Goal: Complete application form

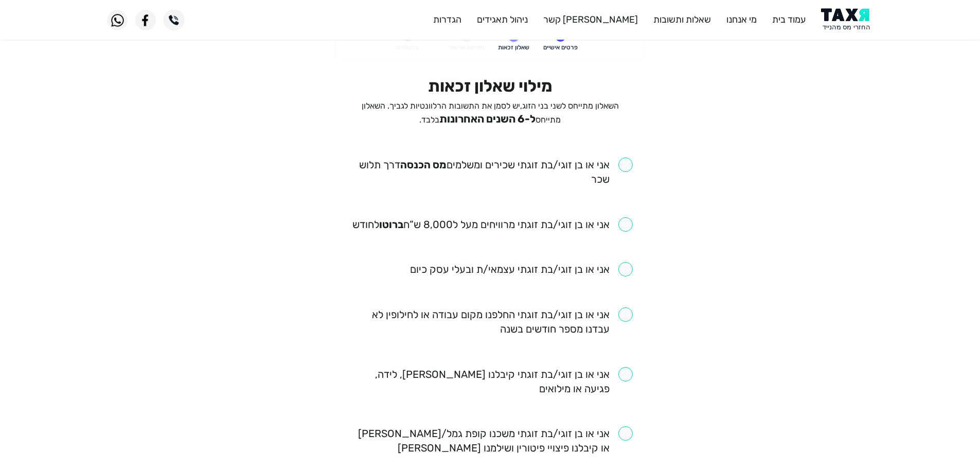
scroll to position [51, 0]
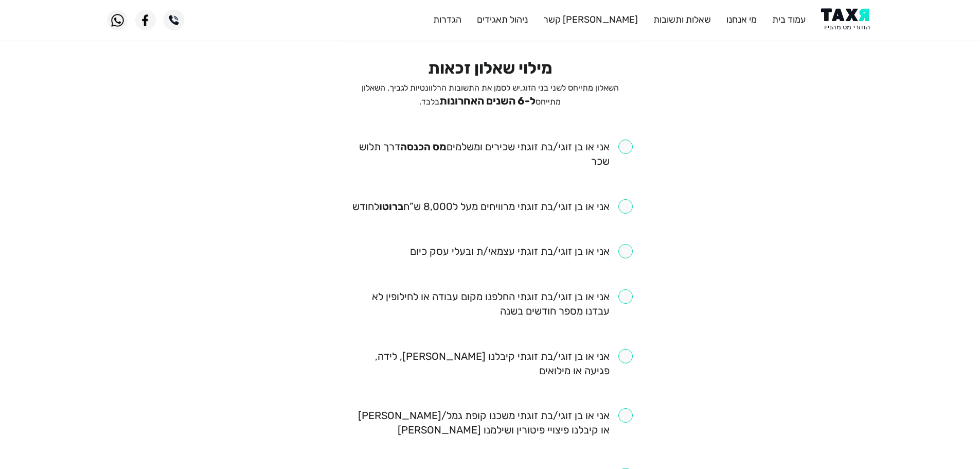
click at [624, 358] on input "checkbox" at bounding box center [490, 363] width 285 height 29
checkbox input "true"
click at [625, 294] on input "checkbox" at bounding box center [490, 303] width 285 height 29
checkbox input "true"
click at [629, 147] on input "checkbox" at bounding box center [490, 153] width 285 height 29
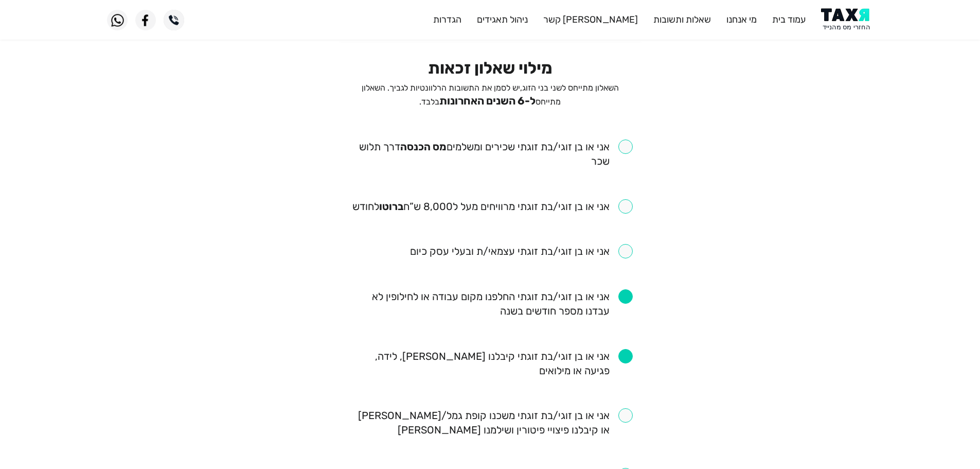
checkbox input "true"
click at [626, 205] on input "checkbox" at bounding box center [492, 206] width 280 height 14
checkbox input "true"
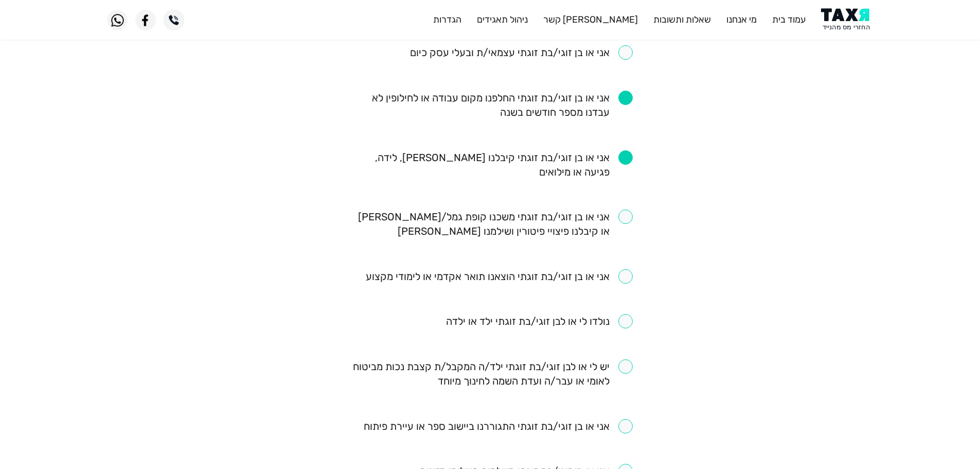
scroll to position [257, 0]
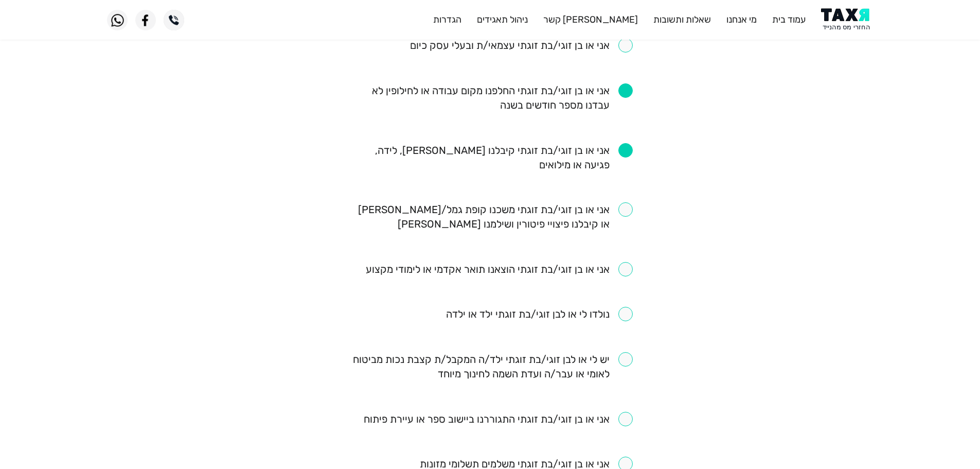
click at [629, 315] on input "checkbox" at bounding box center [539, 314] width 187 height 14
checkbox input "true"
click at [622, 210] on input "checkbox" at bounding box center [490, 216] width 285 height 29
checkbox input "true"
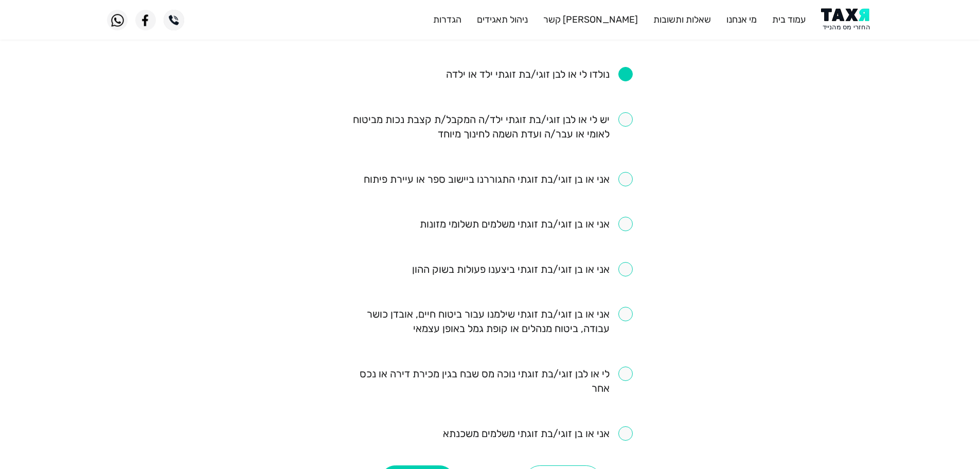
scroll to position [515, 0]
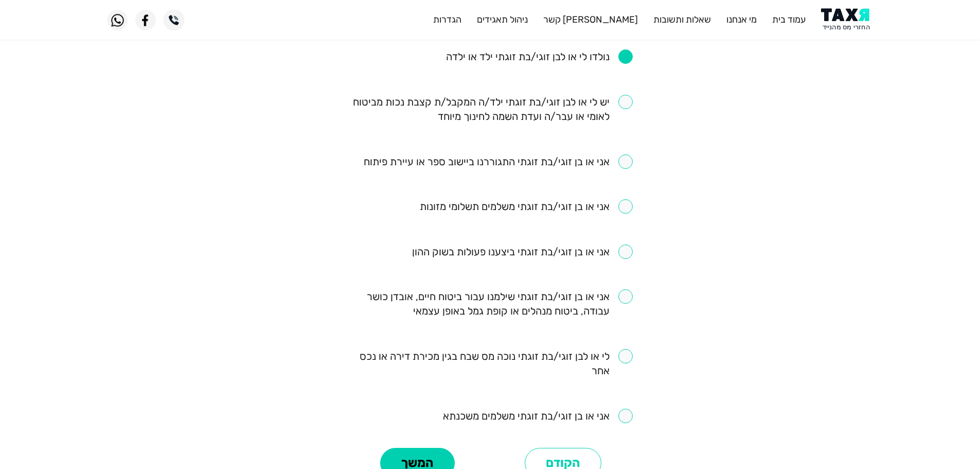
click at [628, 103] on input "checkbox" at bounding box center [490, 109] width 285 height 29
checkbox input "true"
click at [626, 163] on input "checkbox" at bounding box center [498, 161] width 269 height 14
checkbox input "true"
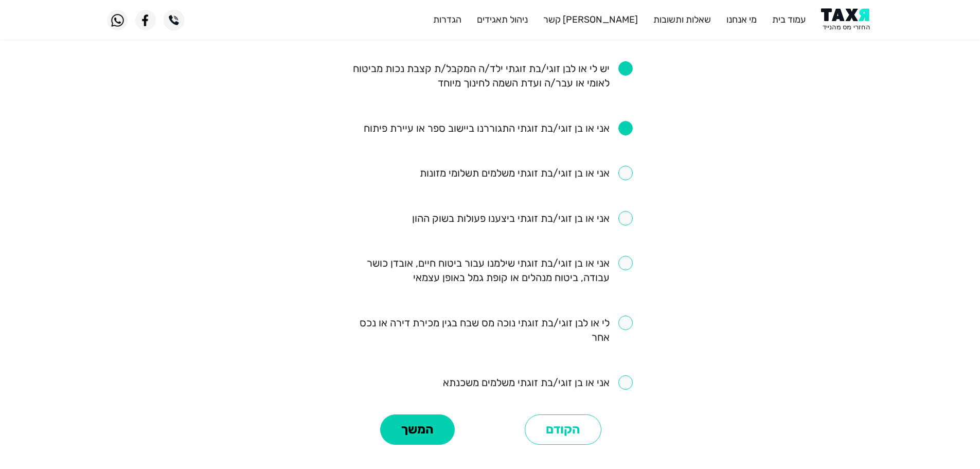
scroll to position [566, 0]
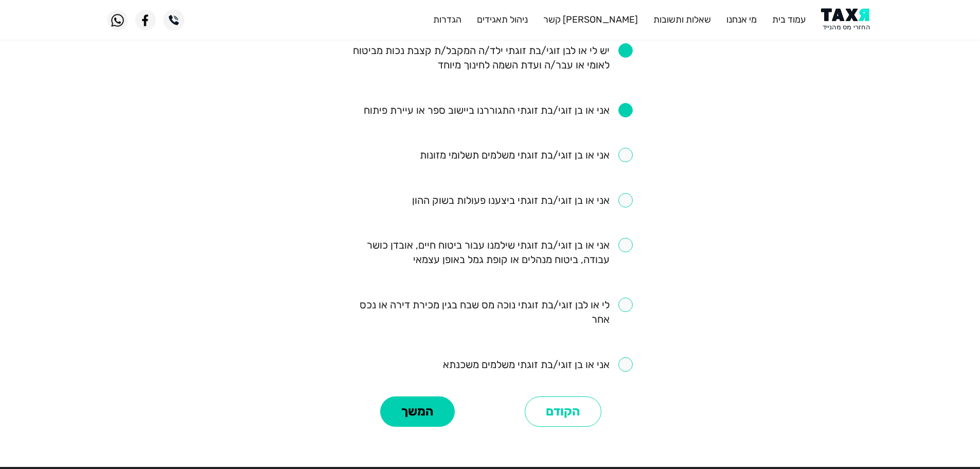
click at [627, 365] on input "checkbox" at bounding box center [538, 364] width 190 height 14
checkbox input "true"
click at [628, 246] on input "checkbox" at bounding box center [490, 252] width 285 height 29
checkbox input "true"
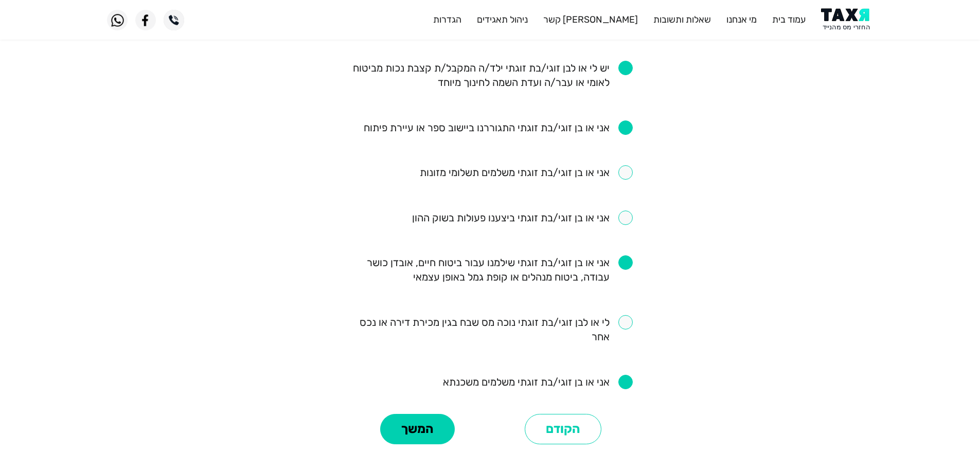
scroll to position [631, 0]
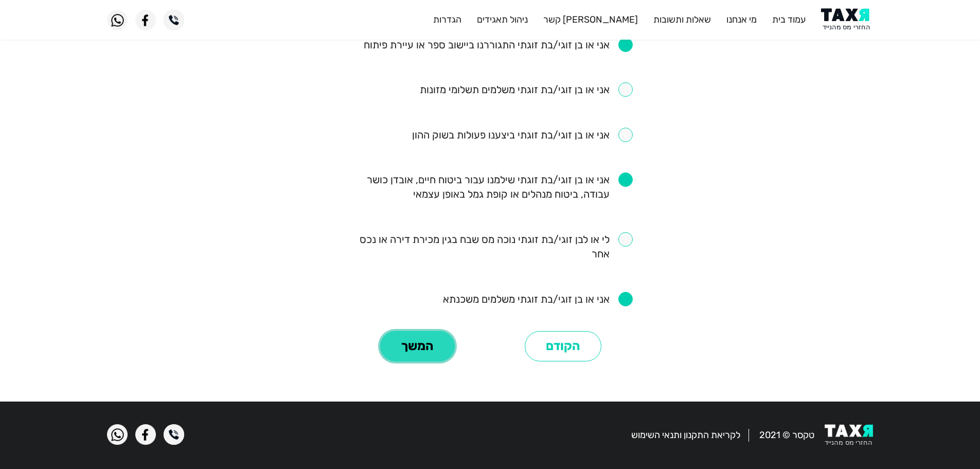
click at [430, 351] on button "המשך" at bounding box center [417, 346] width 75 height 31
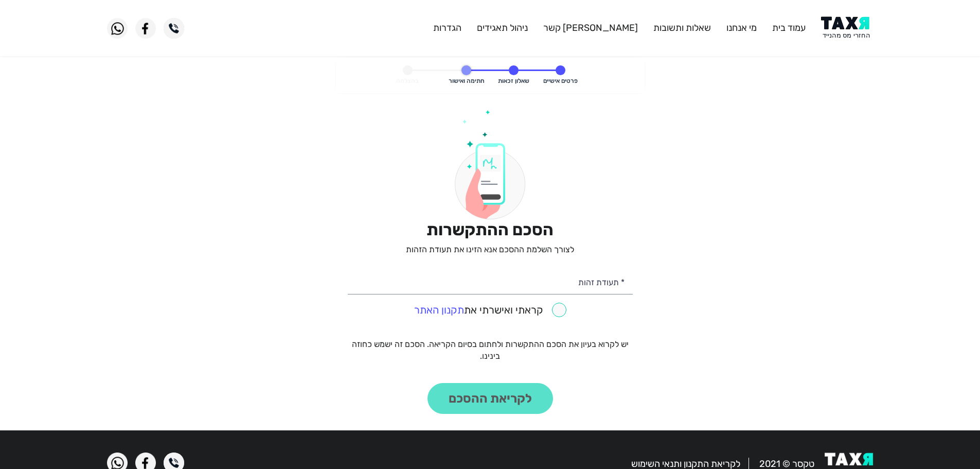
click at [843, 32] on img at bounding box center [847, 27] width 52 height 23
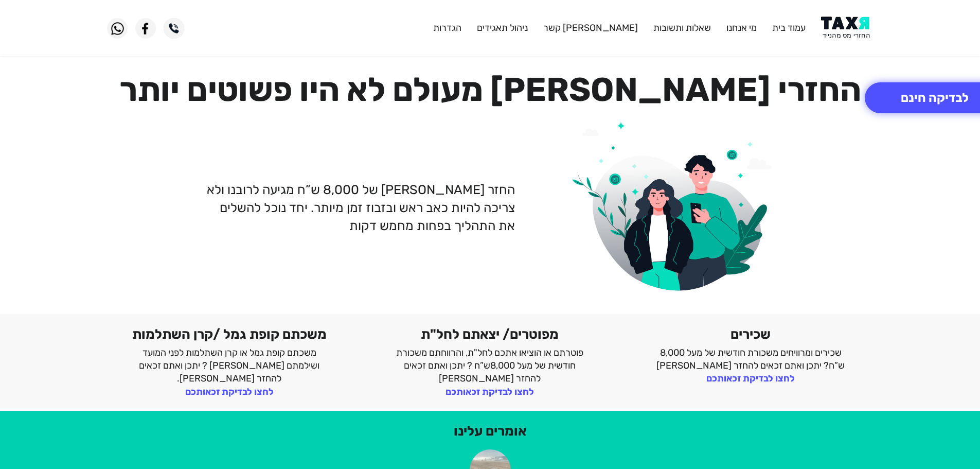
click at [846, 23] on img at bounding box center [847, 27] width 52 height 23
click at [851, 29] on img at bounding box center [847, 27] width 52 height 23
click at [841, 24] on img at bounding box center [847, 27] width 52 height 23
click at [888, 99] on button "לבדיקה חינם" at bounding box center [935, 97] width 140 height 31
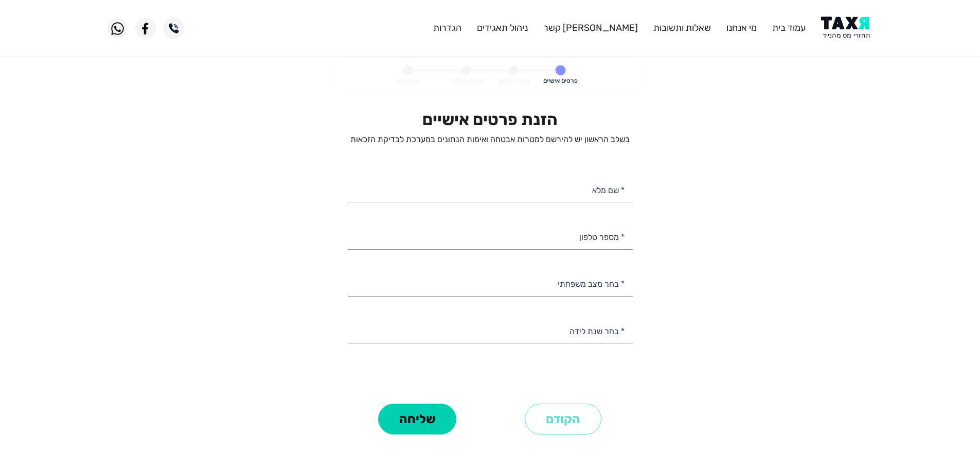
select select
click at [602, 239] on input "* מספר טלפון" at bounding box center [490, 236] width 285 height 26
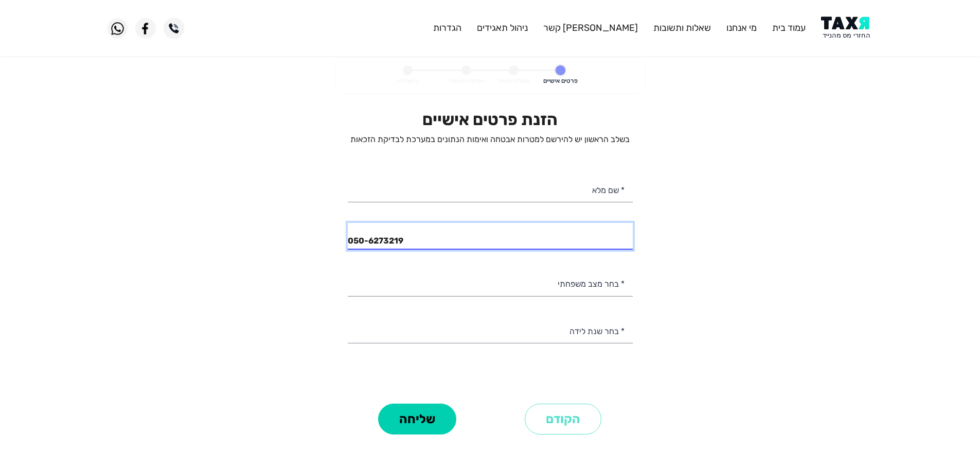
type input "050-6273219"
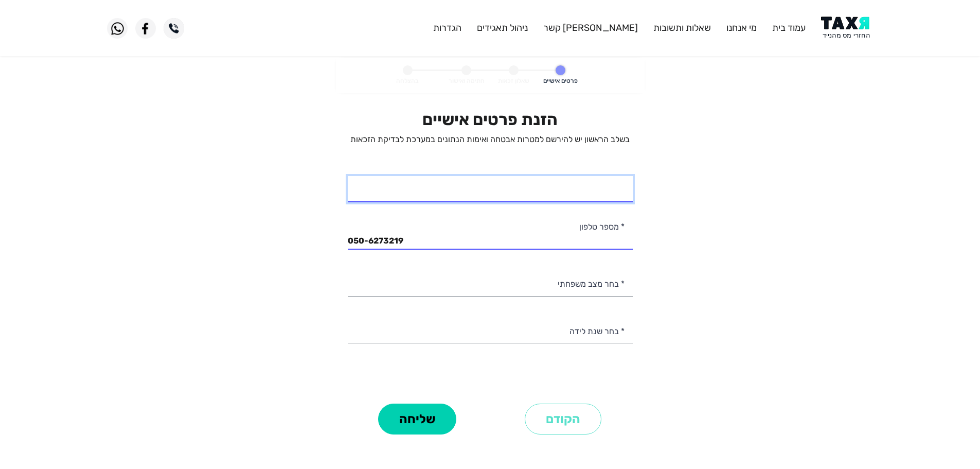
click at [594, 194] on input "* שם מלא" at bounding box center [490, 189] width 285 height 26
type input "מיקי בן דוד"
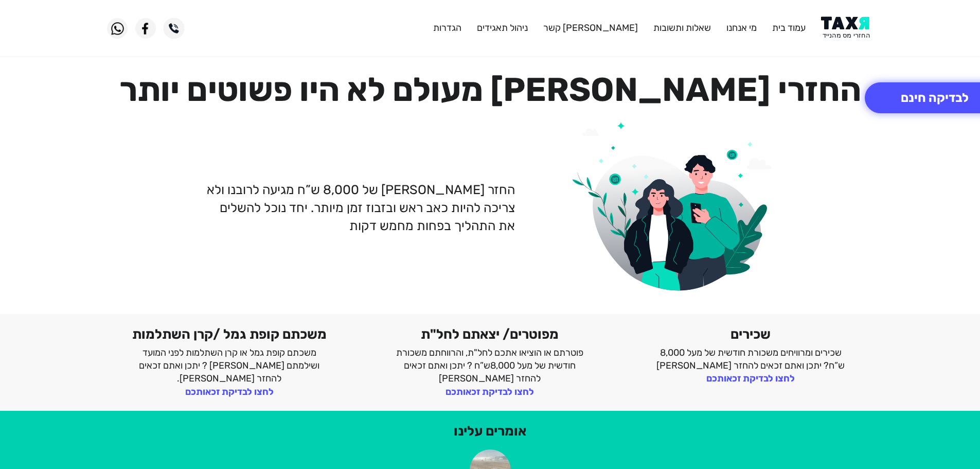
click at [861, 17] on img at bounding box center [847, 27] width 52 height 23
